Goal: Task Accomplishment & Management: Manage account settings

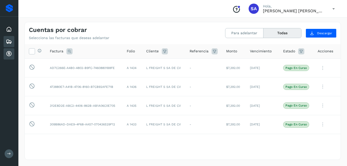
click at [9, 37] on div "Embarques" at bounding box center [9, 41] width 11 height 11
click at [9, 41] on icon at bounding box center [9, 42] width 6 height 6
click at [10, 54] on icon at bounding box center [9, 54] width 6 height 6
click at [11, 51] on icon at bounding box center [9, 54] width 6 height 6
drag, startPoint x: 9, startPoint y: 30, endPoint x: 20, endPoint y: 2, distance: 29.9
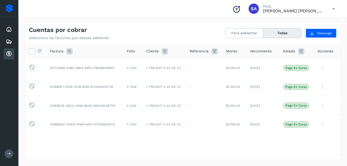
click at [9, 29] on icon at bounding box center [9, 29] width 6 height 6
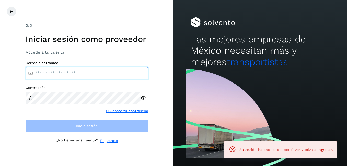
type input "**********"
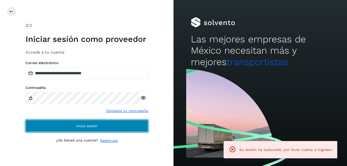
click at [84, 125] on span "Inicia sesión" at bounding box center [87, 126] width 22 height 4
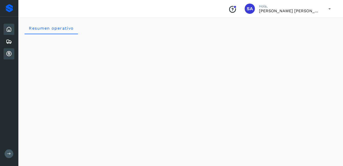
click at [10, 53] on icon at bounding box center [9, 54] width 6 height 6
